Goal: Task Accomplishment & Management: Use online tool/utility

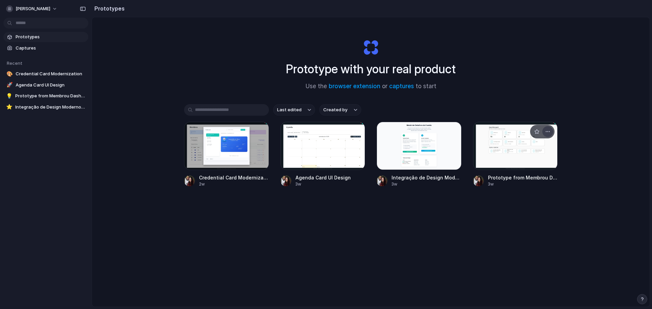
click at [546, 131] on div "button" at bounding box center [547, 131] width 5 height 5
click at [528, 180] on li "Delete" at bounding box center [527, 179] width 48 height 11
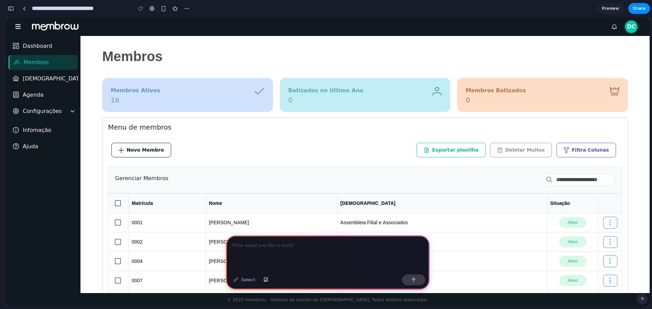
click at [294, 249] on div at bounding box center [328, 254] width 204 height 36
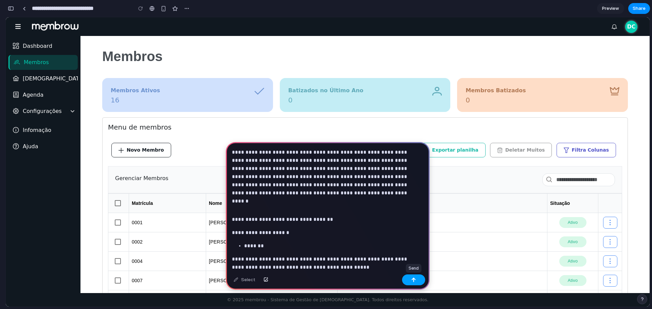
click at [416, 279] on button "button" at bounding box center [413, 280] width 23 height 11
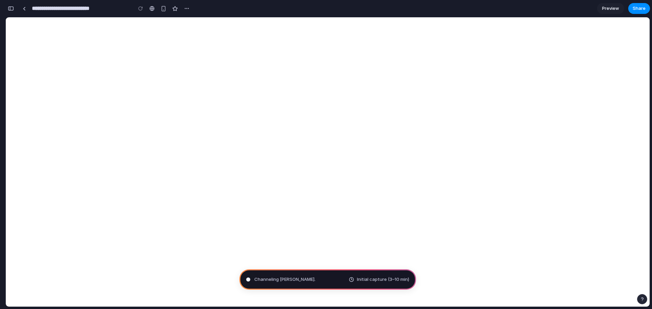
type input "**********"
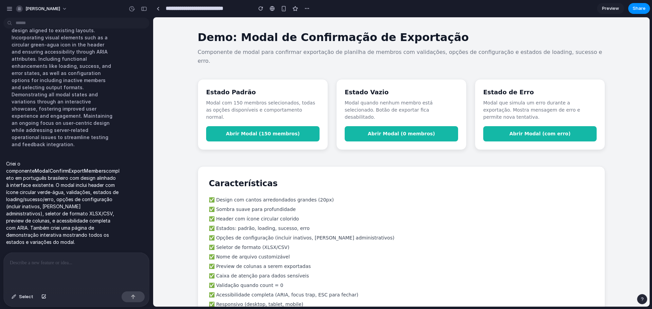
scroll to position [1108, 0]
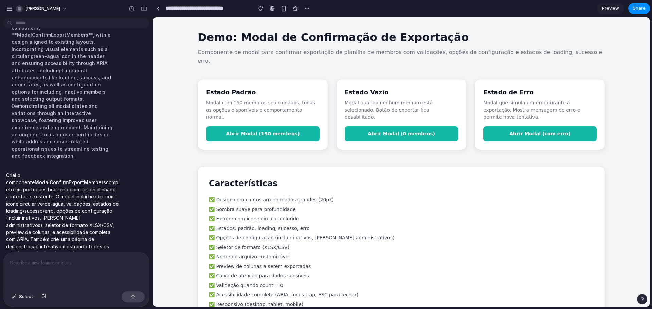
click at [241, 131] on span "Abrir Modal (150 membros)" at bounding box center [263, 133] width 74 height 5
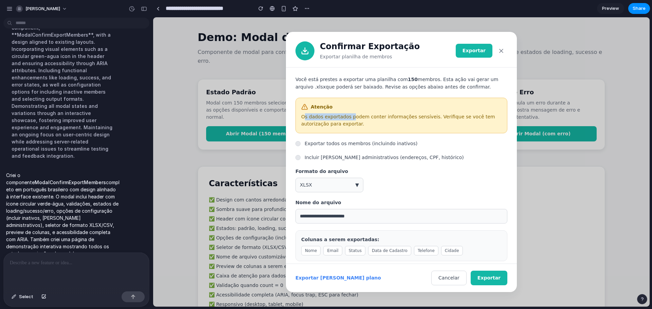
drag, startPoint x: 304, startPoint y: 116, endPoint x: 347, endPoint y: 118, distance: 42.5
click at [347, 118] on p "Os dados exportados podem conter informações sensíveis. Verifique se você tem a…" at bounding box center [401, 120] width 200 height 14
click at [354, 187] on button "XLSX ▼" at bounding box center [329, 185] width 68 height 15
click at [414, 180] on div "XLSX (padrão) CSV" at bounding box center [401, 162] width 496 height 290
drag, startPoint x: 304, startPoint y: 241, endPoint x: 368, endPoint y: 241, distance: 63.8
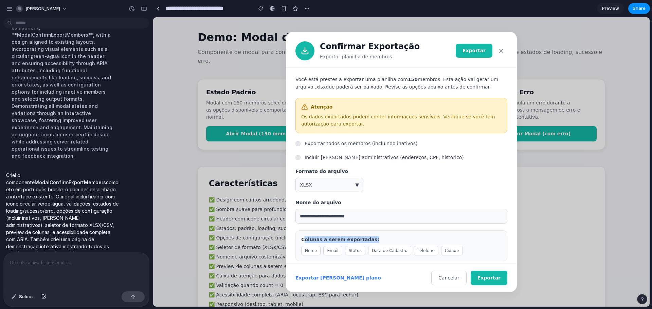
click at [368, 241] on p "Colunas a serem exportadas:" at bounding box center [401, 239] width 200 height 7
click at [380, 239] on p "Colunas a serem exportadas:" at bounding box center [401, 239] width 200 height 7
drag, startPoint x: 298, startPoint y: 239, endPoint x: 374, endPoint y: 238, distance: 76.1
click at [374, 238] on div "Colunas a serem exportadas: Nome Email Status Data de Cadastro Telefone Cidade" at bounding box center [401, 246] width 212 height 31
click at [375, 238] on p "Colunas a serem exportadas:" at bounding box center [401, 239] width 200 height 7
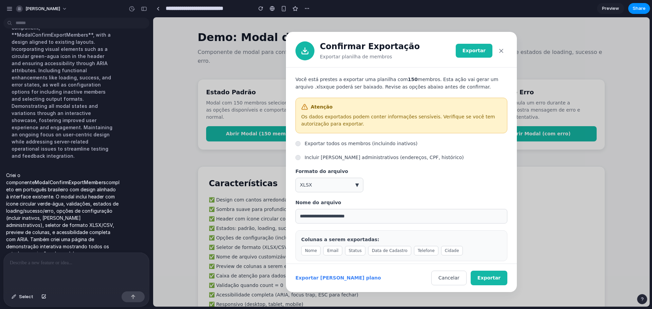
scroll to position [5, 0]
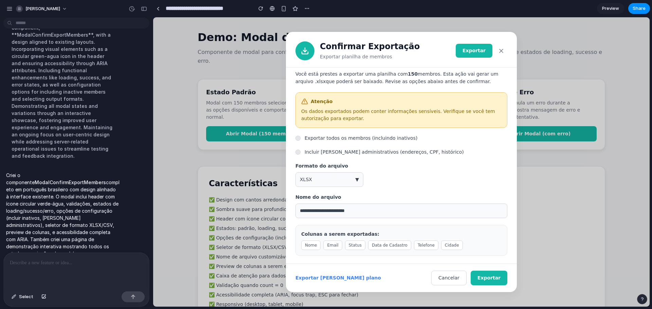
click at [315, 247] on span "Nome" at bounding box center [310, 246] width 19 height 10
click at [308, 243] on span "Nome" at bounding box center [310, 246] width 19 height 10
click at [359, 177] on button "XLSX ▼" at bounding box center [329, 179] width 68 height 15
click at [356, 179] on div "XLSX (padrão) CSV" at bounding box center [401, 162] width 496 height 290
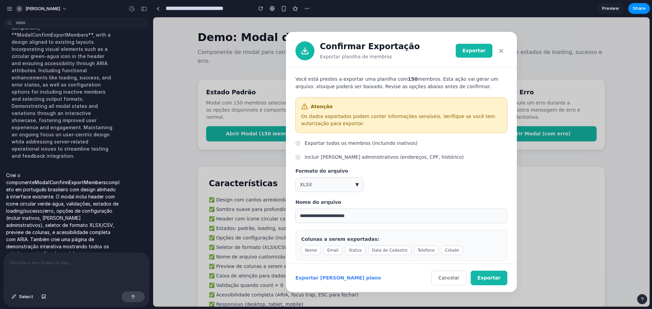
scroll to position [0, 0]
click at [502, 50] on icon "button" at bounding box center [501, 51] width 7 height 7
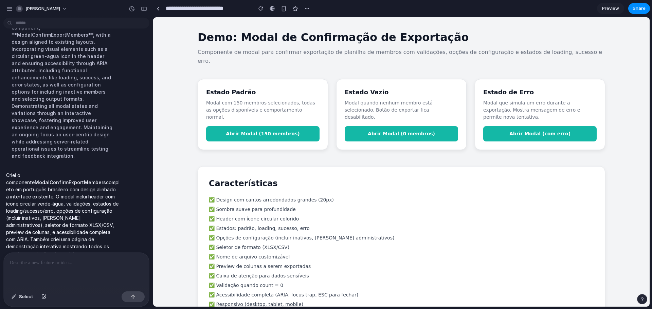
click at [409, 131] on span "Abrir Modal (0 membros)" at bounding box center [401, 133] width 67 height 5
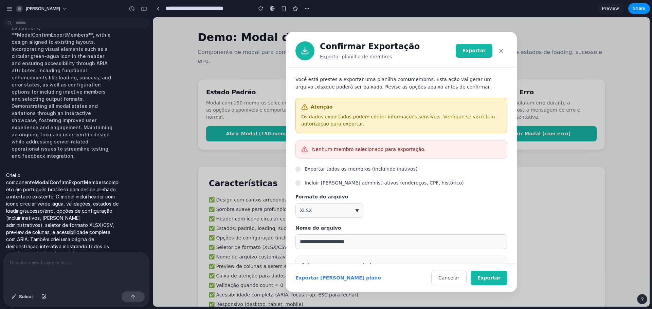
click at [500, 50] on icon "button" at bounding box center [501, 50] width 3 height 3
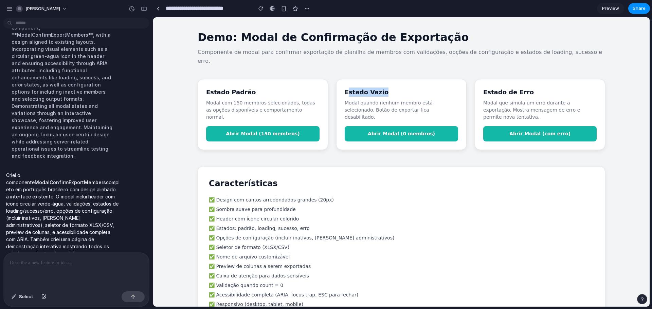
drag, startPoint x: 345, startPoint y: 84, endPoint x: 382, endPoint y: 83, distance: 37.4
click at [382, 88] on h3 "Estado Vazio" at bounding box center [401, 92] width 113 height 9
click at [348, 99] on p "Modal quando nenhum membro está selecionado. Botão de exportar fica desabilitad…" at bounding box center [401, 109] width 113 height 21
drag, startPoint x: 209, startPoint y: 94, endPoint x: 293, endPoint y: 97, distance: 84.3
click at [291, 99] on p "Modal com 150 membros selecionados, todas as opções disponíveis e comportamento…" at bounding box center [262, 109] width 113 height 21
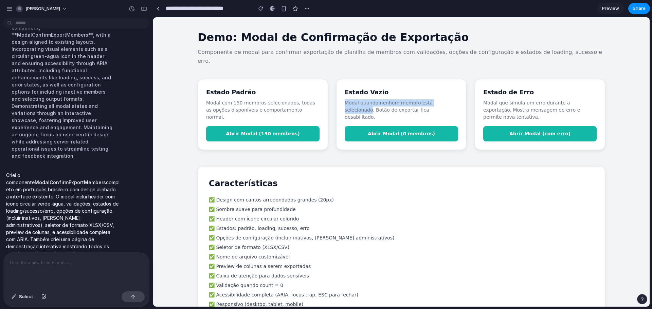
drag, startPoint x: 342, startPoint y: 93, endPoint x: 437, endPoint y: 93, distance: 95.4
click at [442, 99] on p "Modal quando nenhum membro está selecionado. Botão de exportar fica desabilitad…" at bounding box center [401, 109] width 113 height 21
drag, startPoint x: 354, startPoint y: 102, endPoint x: 407, endPoint y: 97, distance: 53.5
click at [407, 97] on div "Estado Vazio Modal quando nenhum membro está selecionado. Botão de exportar fic…" at bounding box center [401, 114] width 130 height 71
click at [391, 131] on span "Abrir Modal (0 membros)" at bounding box center [401, 133] width 67 height 5
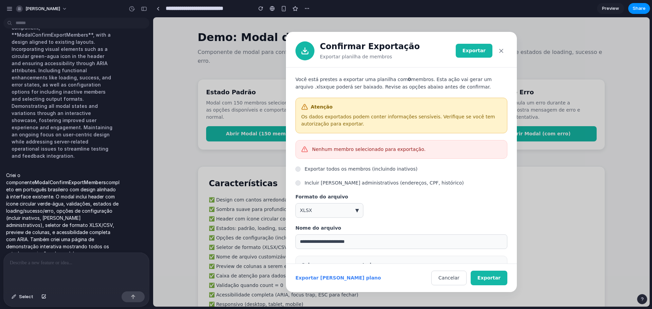
click at [501, 49] on icon "button" at bounding box center [501, 51] width 7 height 7
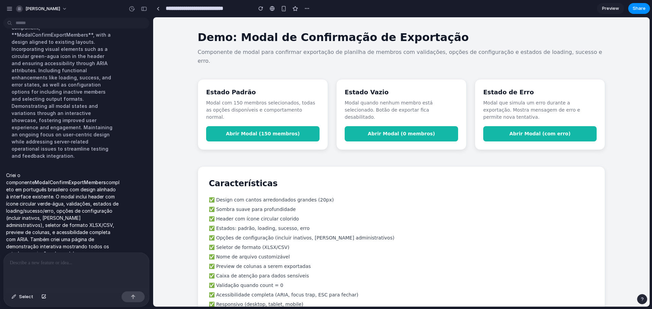
click at [558, 88] on h3 "Estado de Erro" at bounding box center [539, 92] width 113 height 9
click at [521, 126] on button "Abrir Modal (com erro)" at bounding box center [539, 133] width 113 height 15
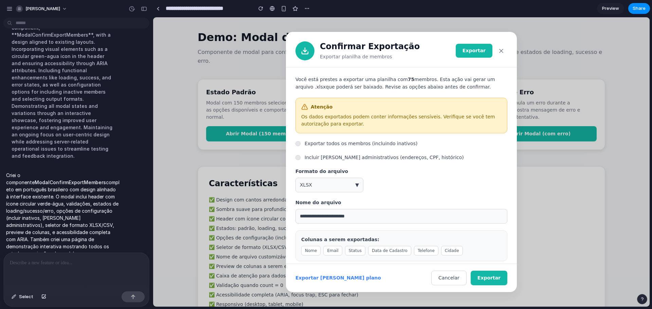
click at [478, 52] on span "Exportar" at bounding box center [473, 50] width 23 height 5
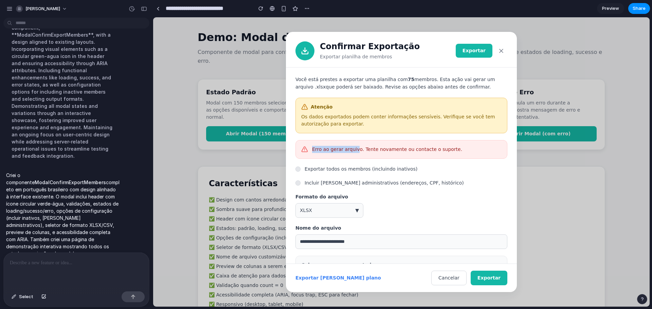
drag, startPoint x: 309, startPoint y: 149, endPoint x: 352, endPoint y: 148, distance: 43.1
click at [352, 148] on div "Erro ao gerar arquivo. Tente novamente ou contacte o suporte." at bounding box center [401, 149] width 212 height 19
drag, startPoint x: 397, startPoint y: 148, endPoint x: 424, endPoint y: 146, distance: 27.2
click at [423, 147] on p "Erro ao gerar arquivo. Tente novamente ou contacte o suporte." at bounding box center [387, 149] width 150 height 7
click at [450, 145] on div "Erro ao gerar arquivo. Tente novamente ou contacte o suporte." at bounding box center [401, 149] width 212 height 19
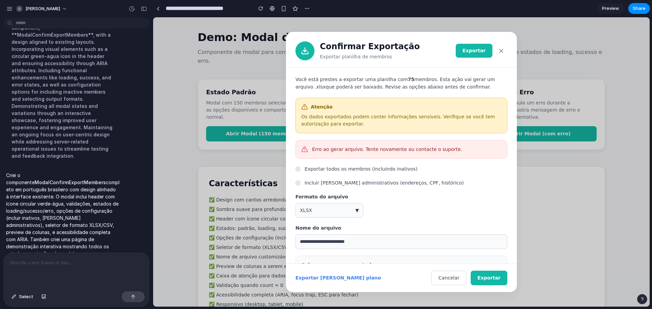
click at [349, 208] on button "XLSX ▼" at bounding box center [329, 210] width 68 height 15
click at [317, 242] on span "XLSX (padrão)" at bounding box center [318, 242] width 34 height 7
click at [348, 215] on button "XLSX ▼" at bounding box center [329, 210] width 68 height 15
click at [311, 262] on li "CSV" at bounding box center [330, 258] width 67 height 13
type input "**********"
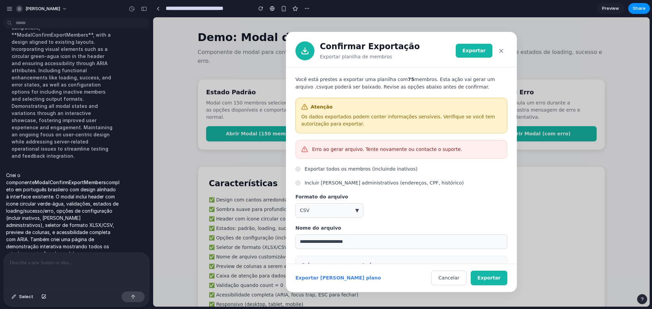
click at [380, 239] on input "**********" at bounding box center [401, 242] width 212 height 15
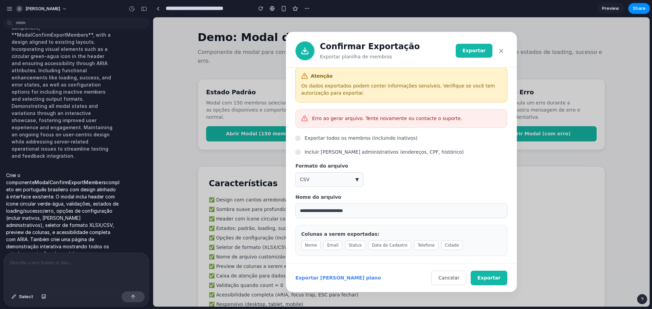
click at [376, 246] on span "Data de Cadastro" at bounding box center [389, 246] width 43 height 10
click at [350, 248] on span "Status" at bounding box center [355, 246] width 20 height 10
drag, startPoint x: 357, startPoint y: 248, endPoint x: 342, endPoint y: 249, distance: 15.0
click at [345, 249] on span "Status" at bounding box center [355, 246] width 20 height 10
click at [395, 243] on span "Data de Cadastro" at bounding box center [389, 246] width 43 height 10
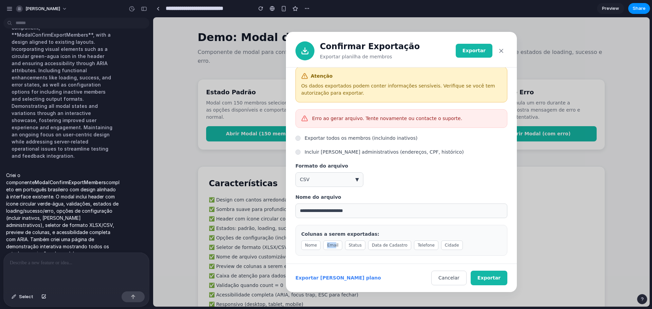
drag, startPoint x: 327, startPoint y: 246, endPoint x: 315, endPoint y: 243, distance: 11.5
click at [315, 243] on div "Nome Email Status Data de Cadastro Telefone Cidade" at bounding box center [401, 246] width 200 height 10
click at [347, 243] on span "Status" at bounding box center [355, 246] width 20 height 10
drag, startPoint x: 441, startPoint y: 246, endPoint x: 301, endPoint y: 237, distance: 139.8
click at [301, 237] on div "Colunas a serem exportadas: Nome Email Status Data de Cadastro Telefone Cidade" at bounding box center [401, 240] width 212 height 31
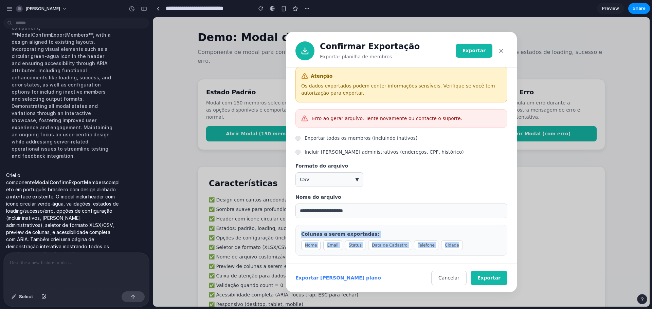
click at [422, 237] on p "Colunas a serem exportadas:" at bounding box center [401, 234] width 200 height 7
click at [408, 238] on div "Colunas a serem exportadas: Nome Email Status Data de Cadastro Telefone Cidade" at bounding box center [401, 240] width 212 height 31
click at [376, 152] on label "Incluir campos administrativos (endereços, CPF, histórico)" at bounding box center [384, 152] width 159 height 7
click at [377, 152] on label "Incluir campos administrativos (endereços, CPF, histórico)" at bounding box center [384, 152] width 159 height 7
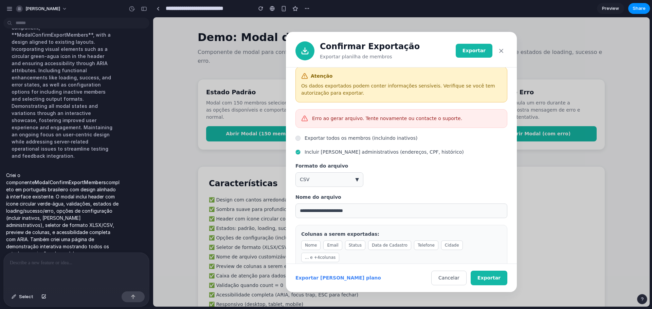
click at [339, 253] on span "... e + 4 colunas" at bounding box center [320, 258] width 38 height 10
click at [321, 151] on label "Incluir campos administrativos (endereços, CPF, histórico)" at bounding box center [384, 152] width 159 height 7
click at [337, 139] on label "Exportar todos os membros (incluindo inativos)" at bounding box center [361, 138] width 113 height 7
click at [497, 279] on span "Exportar" at bounding box center [488, 277] width 23 height 5
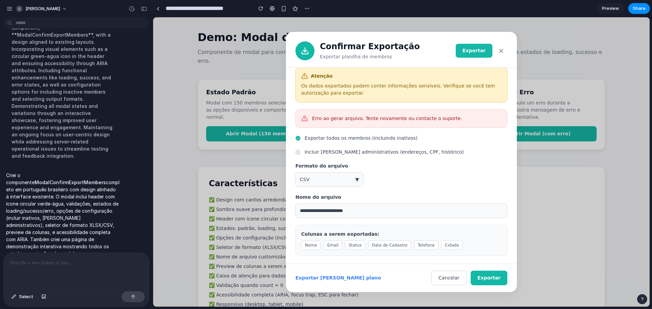
click at [502, 52] on icon "button" at bounding box center [501, 51] width 7 height 7
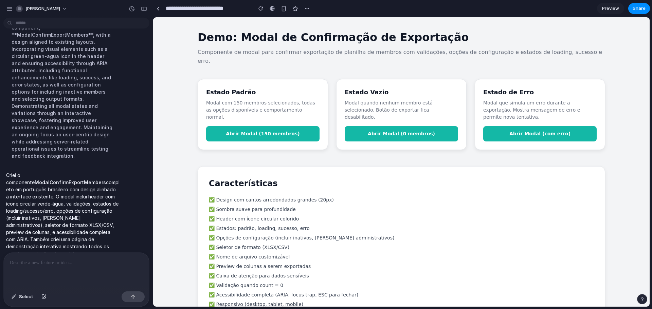
click at [402, 126] on button "Abrir Modal (0 membros)" at bounding box center [401, 133] width 113 height 15
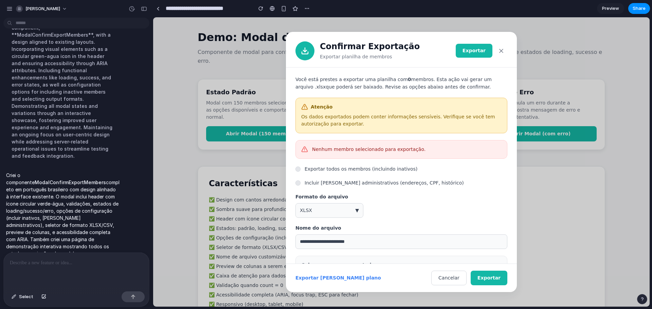
click at [450, 275] on span "Cancelar" at bounding box center [448, 277] width 21 height 5
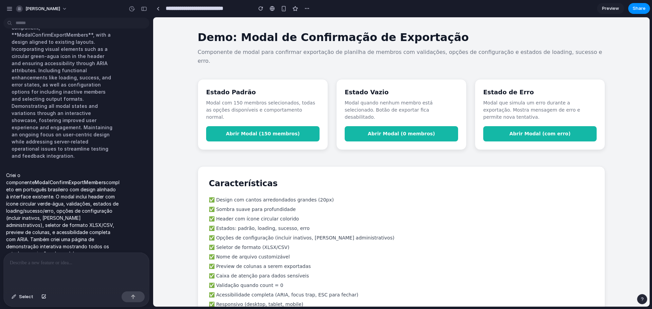
click at [306, 126] on button "Abrir Modal (150 membros)" at bounding box center [262, 133] width 113 height 15
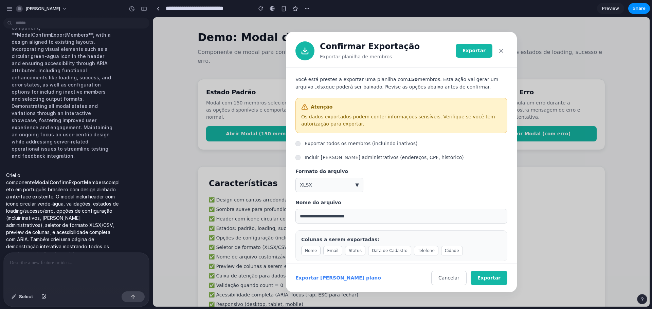
click at [477, 53] on span "Exportar" at bounding box center [473, 50] width 23 height 5
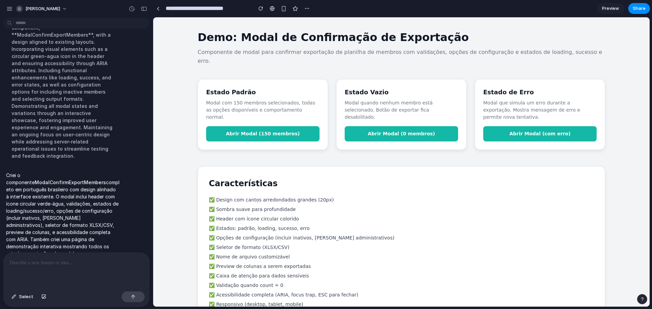
click at [301, 126] on button "Abrir Modal (150 membros)" at bounding box center [262, 133] width 113 height 15
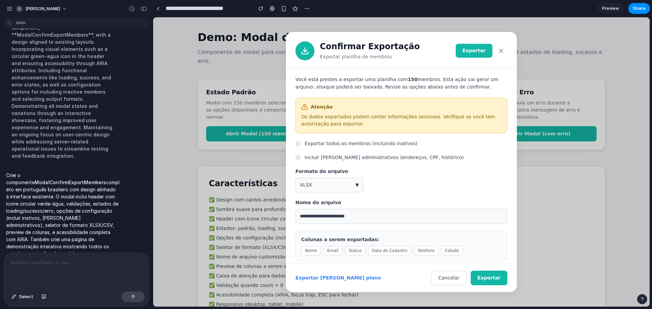
click at [481, 50] on span "Exportar" at bounding box center [473, 50] width 23 height 5
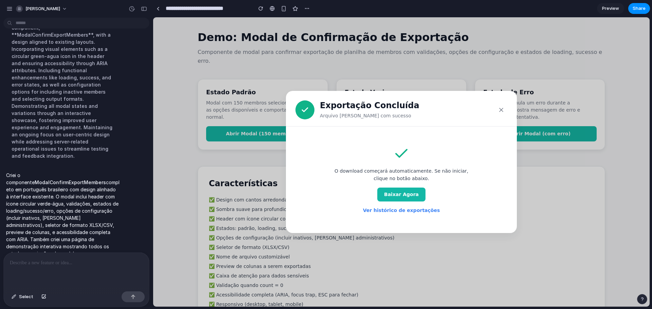
click at [406, 212] on link "Ver histórico de exportações" at bounding box center [401, 210] width 77 height 7
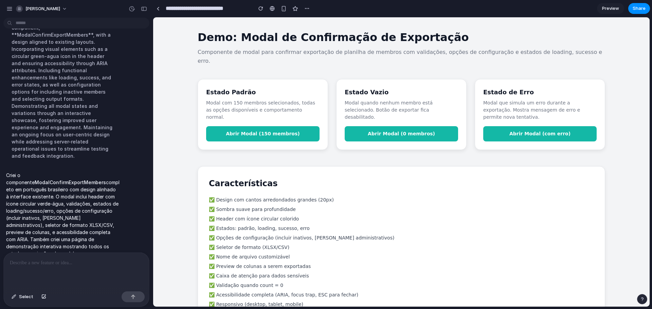
click at [275, 131] on span "Abrir Modal (150 membros)" at bounding box center [263, 133] width 74 height 5
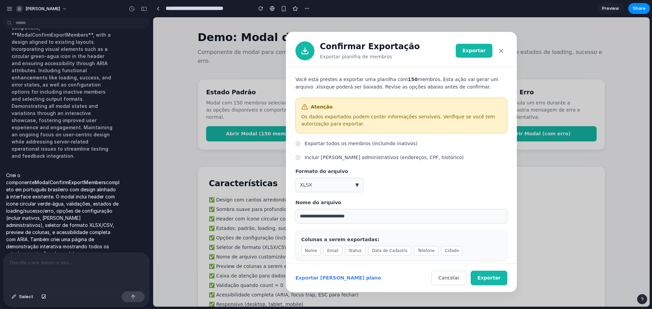
click at [335, 277] on link "Exportar em segundo plano" at bounding box center [338, 278] width 86 height 7
click at [321, 149] on div "**********" at bounding box center [401, 200] width 212 height 121
click at [323, 144] on label "Exportar todos os membros (incluindo inativos)" at bounding box center [361, 143] width 113 height 7
click at [319, 156] on label "Incluir campos administrativos (endereços, CPF, histórico)" at bounding box center [384, 157] width 159 height 7
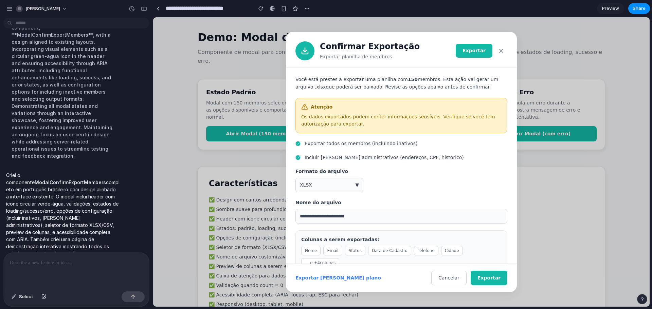
click at [399, 85] on p "Você está prestes a exportar uma planilha com 150 membros. Esta ação vai gerar …" at bounding box center [401, 83] width 212 height 15
click at [476, 51] on span "Exportar" at bounding box center [473, 50] width 23 height 5
click at [502, 51] on icon "button" at bounding box center [501, 51] width 7 height 7
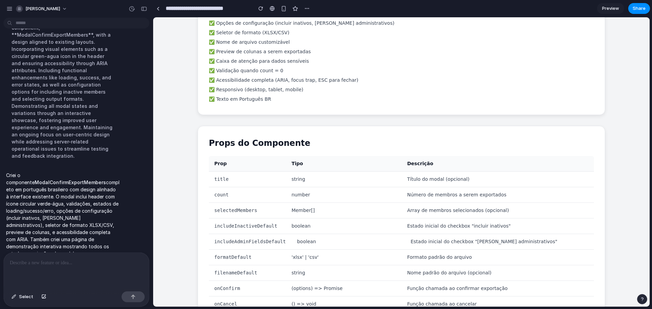
scroll to position [238, 0]
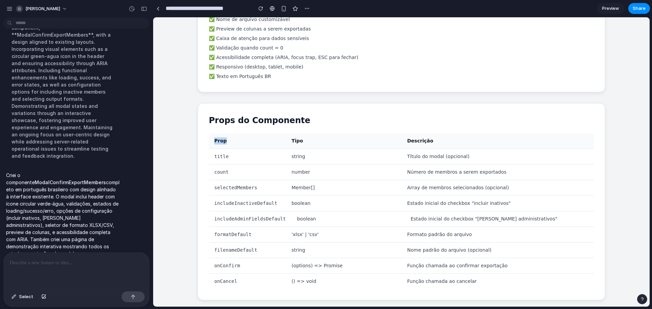
drag, startPoint x: 232, startPoint y: 126, endPoint x: 212, endPoint y: 129, distance: 20.2
click at [212, 133] on div "Prop" at bounding box center [247, 140] width 77 height 15
drag, startPoint x: 231, startPoint y: 163, endPoint x: 219, endPoint y: 165, distance: 12.0
click at [219, 165] on div "Prop Tipo Descrição title string Título do modal (opcional) count number Número…" at bounding box center [401, 211] width 385 height 156
click at [259, 180] on div "selectedMembers" at bounding box center [247, 187] width 77 height 15
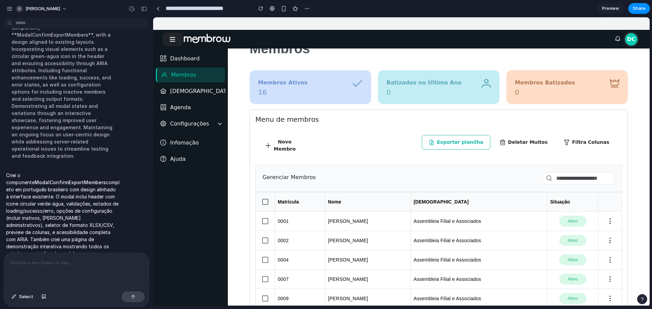
scroll to position [0, 0]
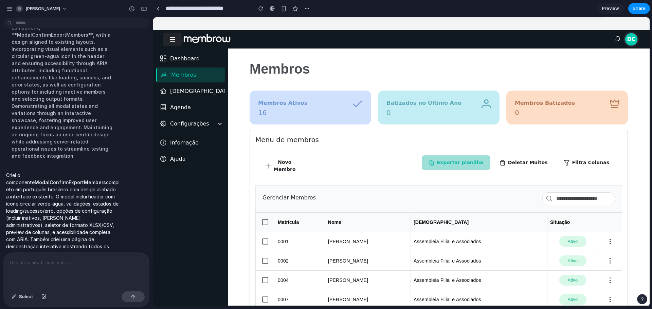
click at [473, 159] on span "Exportar planilha" at bounding box center [460, 162] width 46 height 7
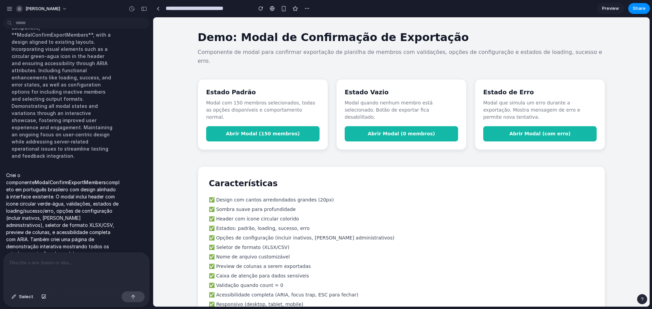
click at [293, 126] on button "Abrir Modal (150 membros)" at bounding box center [262, 133] width 113 height 15
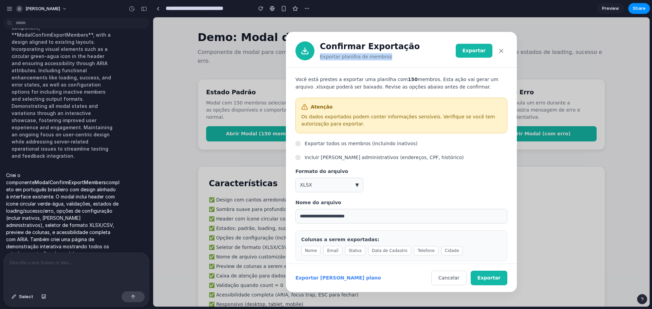
drag, startPoint x: 379, startPoint y: 56, endPoint x: 319, endPoint y: 56, distance: 60.1
click at [319, 56] on div "Confirmar Exportação Exportar planilha de membros Exportar" at bounding box center [401, 50] width 231 height 36
copy p "Exportar planilha de membros"
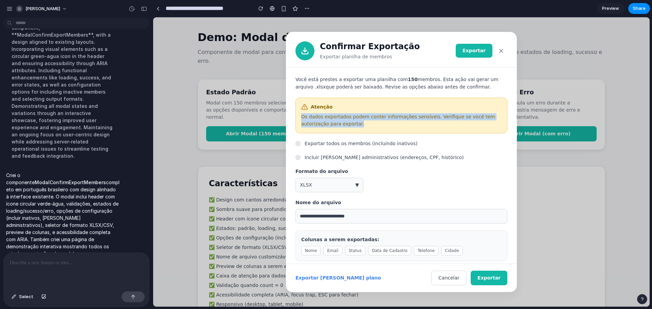
drag, startPoint x: 330, startPoint y: 126, endPoint x: 299, endPoint y: 119, distance: 31.4
click at [299, 119] on div "Atenção Os dados exportados podem conter informações sensíveis. Verifique se vo…" at bounding box center [401, 116] width 212 height 36
drag, startPoint x: 425, startPoint y: 87, endPoint x: 294, endPoint y: 79, distance: 131.3
click at [294, 79] on div "**********" at bounding box center [401, 166] width 231 height 197
copy p "Você está prestes a exportar uma planilha com 150 membros. Esta ação vai gerar …"
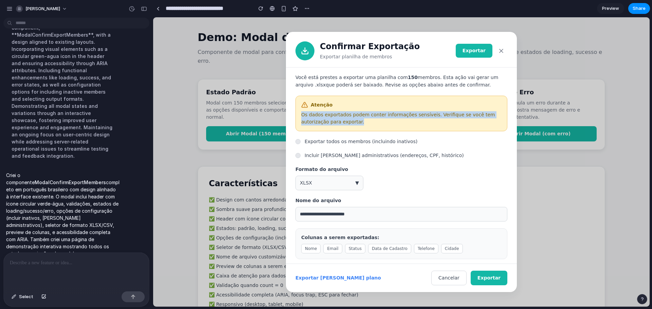
scroll to position [5, 0]
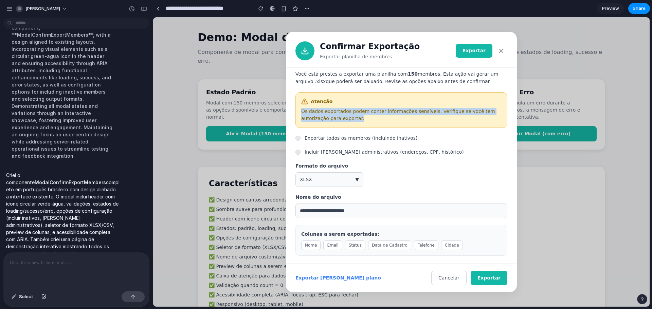
click at [499, 49] on icon "button" at bounding box center [501, 51] width 7 height 7
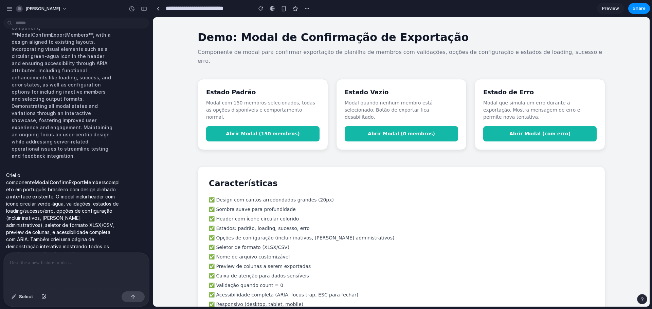
click at [373, 131] on span "Abrir Modal (0 membros)" at bounding box center [401, 133] width 67 height 5
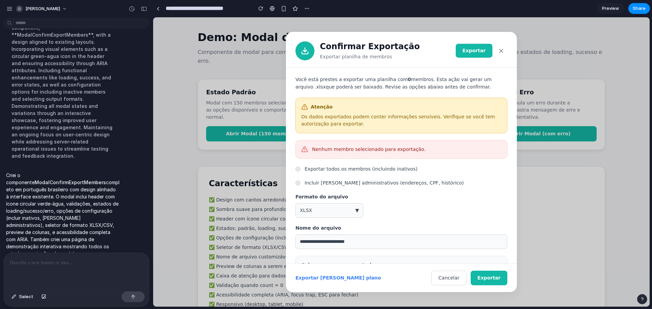
click at [358, 208] on span "▼" at bounding box center [357, 210] width 4 height 7
click at [357, 208] on div "XLSX (padrão) CSV" at bounding box center [401, 162] width 496 height 290
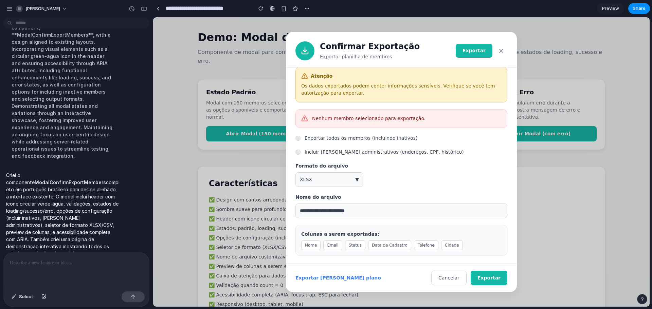
click at [367, 214] on input "**********" at bounding box center [401, 211] width 212 height 15
click at [419, 191] on div "**********" at bounding box center [401, 195] width 212 height 121
